Goal: Find specific page/section: Find specific page/section

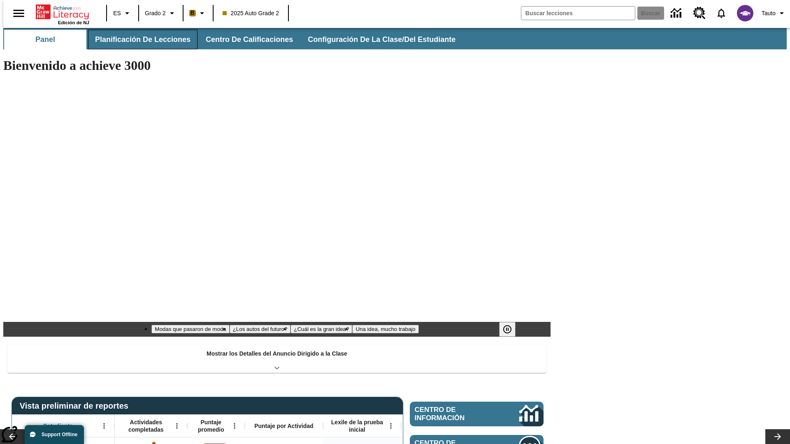
click at [138, 39] on button "Planificación de lecciones" at bounding box center [142, 40] width 109 height 20
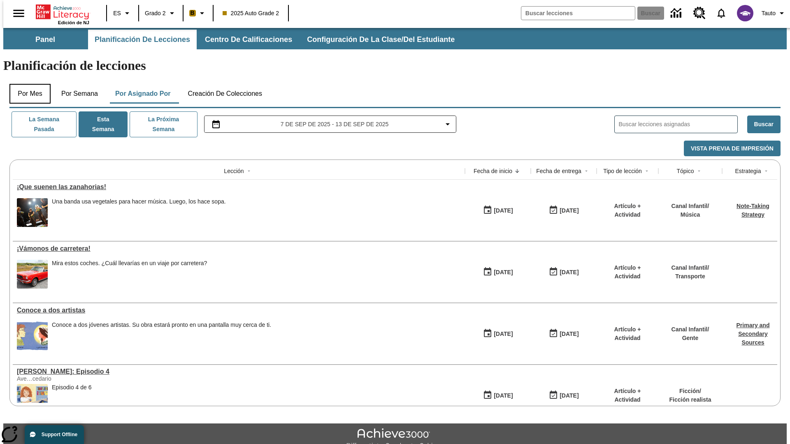
click at [27, 84] on button "Por mes" at bounding box center [29, 94] width 41 height 20
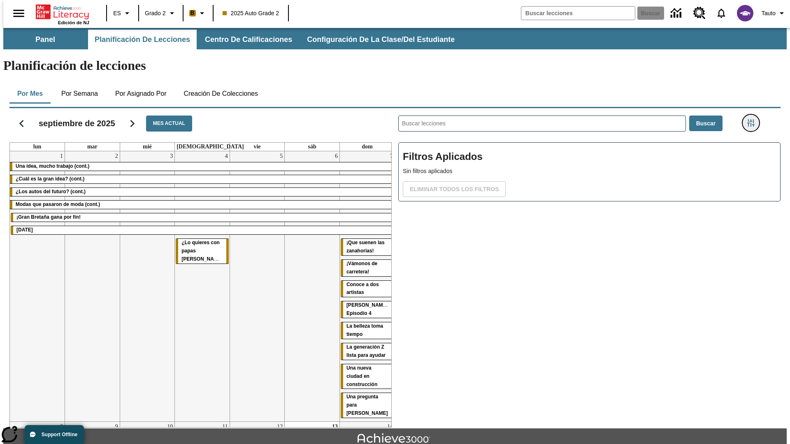
click at [753, 119] on icon "Menú lateral de filtros" at bounding box center [750, 122] width 7 height 7
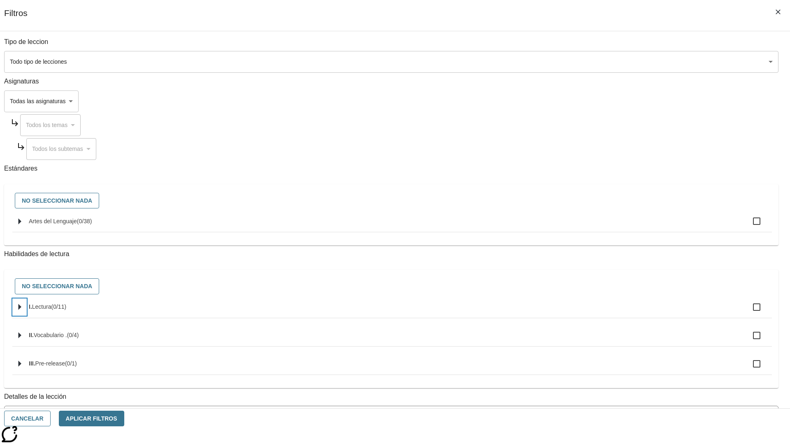
click at [21, 311] on icon "Seleccione habilidades" at bounding box center [20, 307] width 3 height 6
click at [51, 419] on button "Cancelar" at bounding box center [27, 419] width 46 height 16
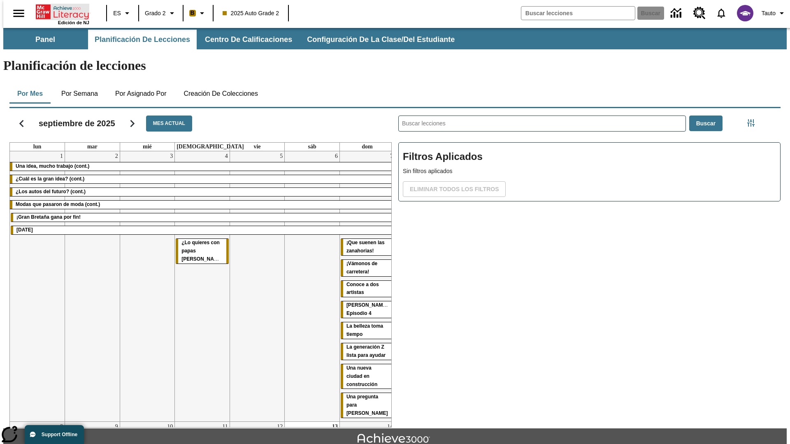
click at [59, 11] on icon "Portada" at bounding box center [63, 12] width 55 height 16
